Goal: Check status: Check status

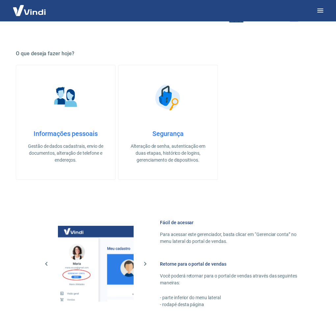
scroll to position [285, 0]
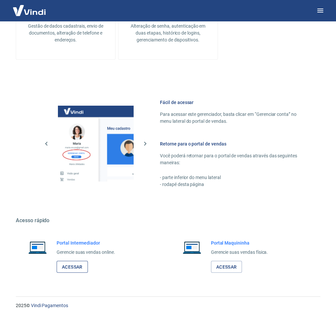
click at [70, 266] on link "Acessar" at bounding box center [72, 267] width 31 height 12
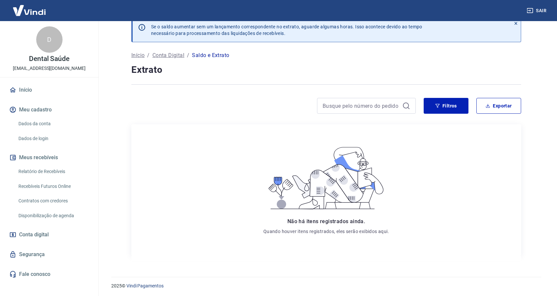
scroll to position [13, 0]
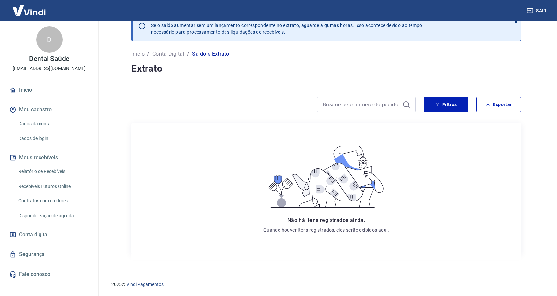
click at [33, 236] on span "Conta digital" at bounding box center [34, 234] width 30 height 9
